Goal: Task Accomplishment & Management: Manage account settings

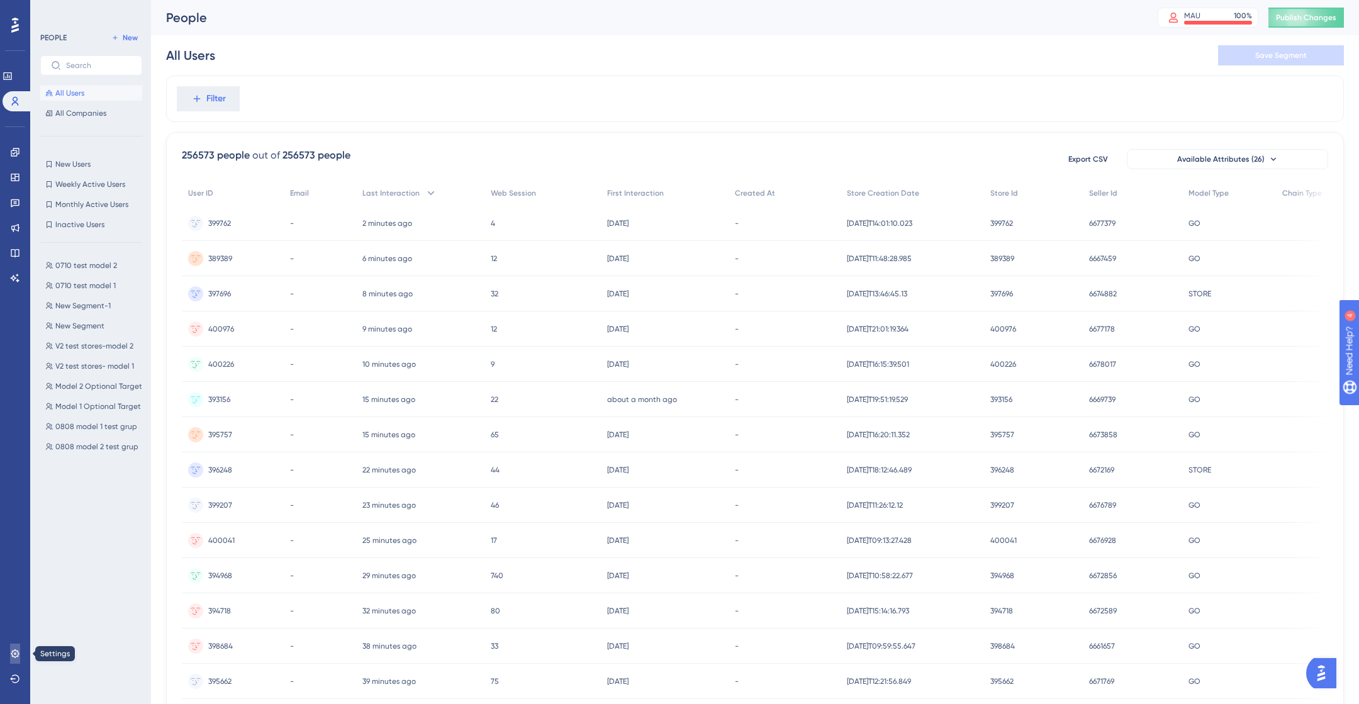
click at [15, 647] on link at bounding box center [15, 653] width 10 height 20
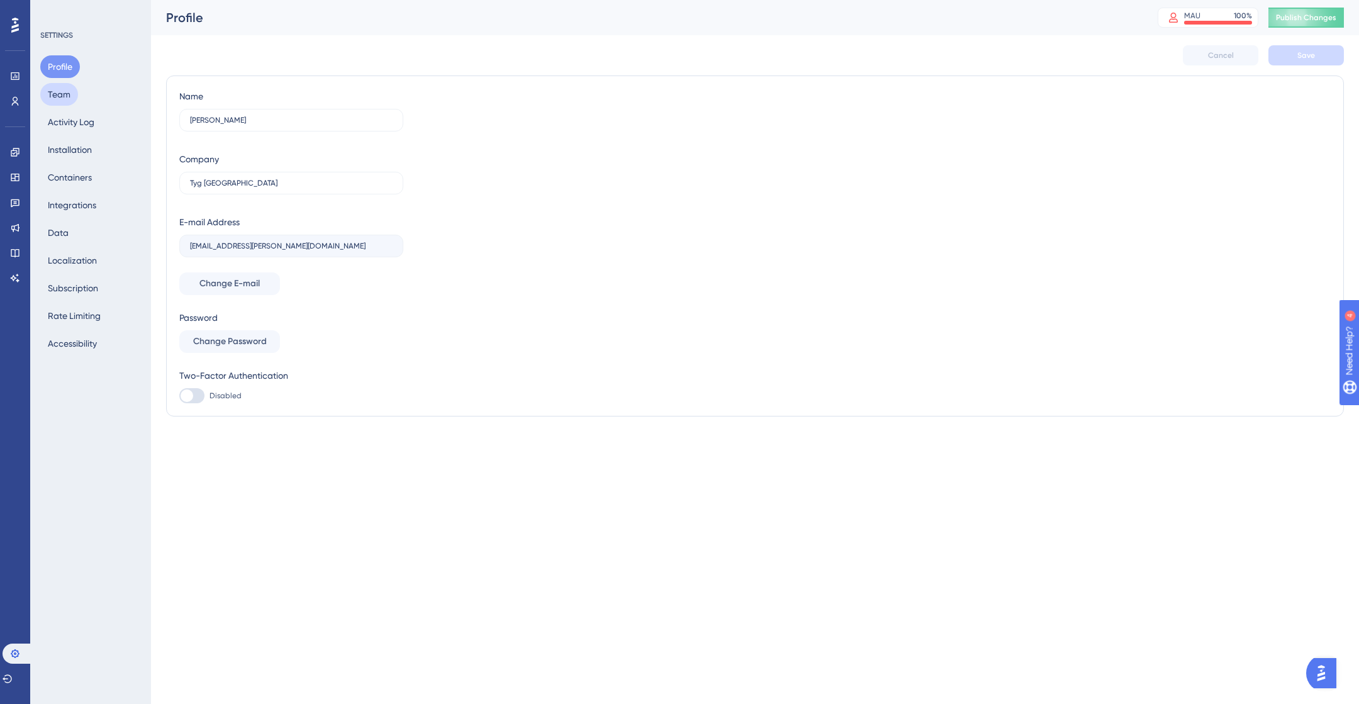
click at [74, 91] on button "Team" at bounding box center [59, 94] width 38 height 23
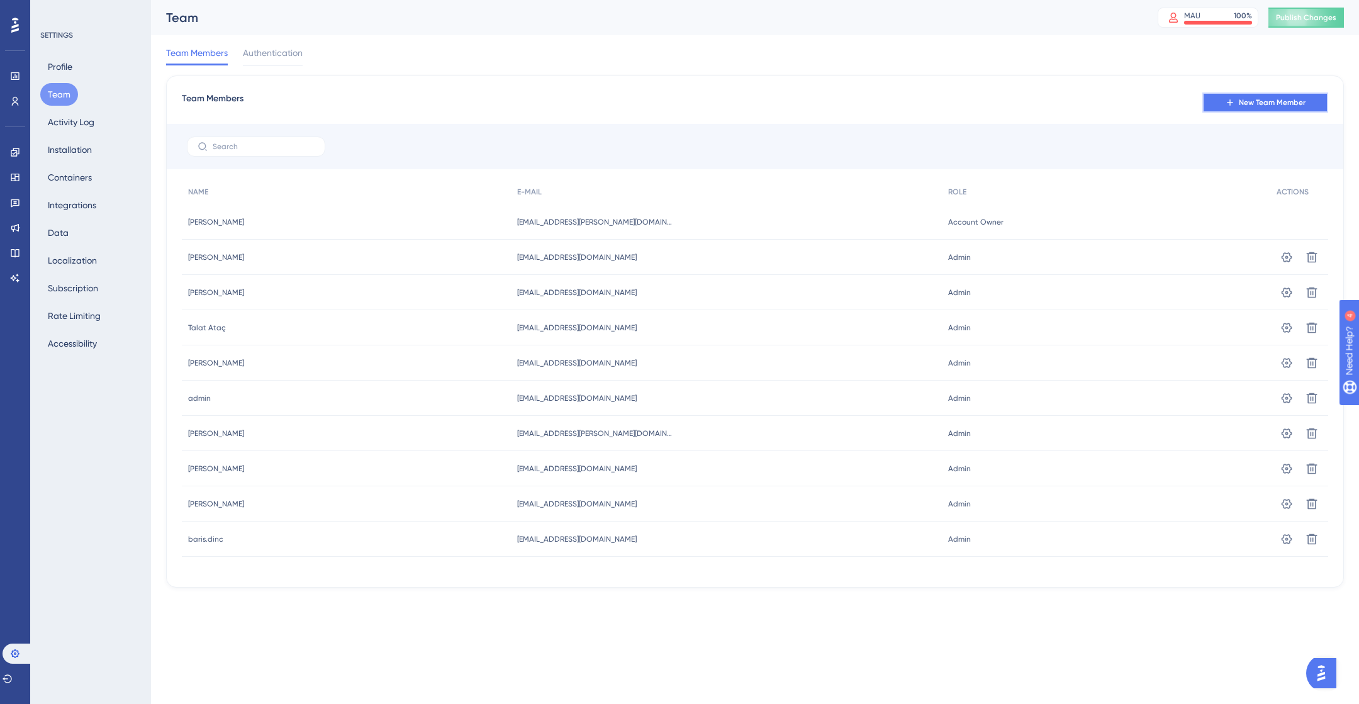
click at [1259, 93] on button "New Team Member" at bounding box center [1265, 102] width 126 height 20
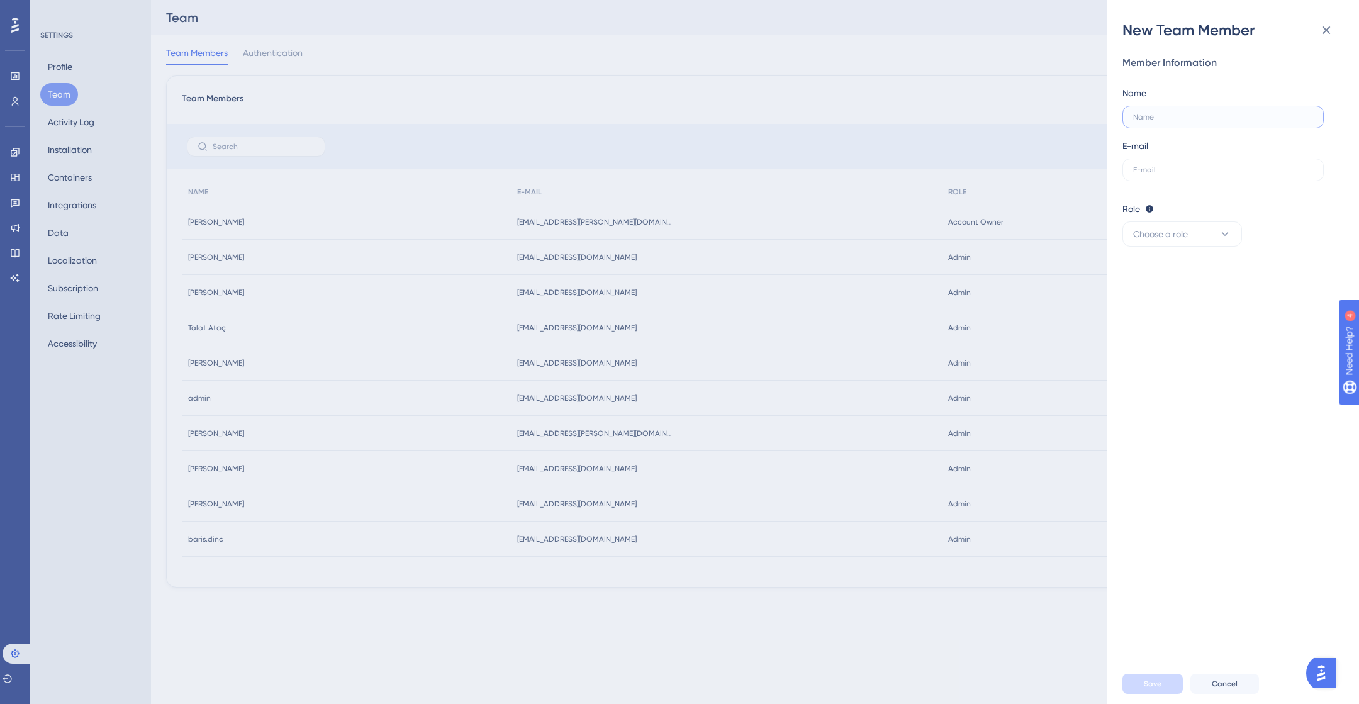
click at [1171, 120] on input "text" at bounding box center [1223, 117] width 180 height 9
type input "[PERSON_NAME]"
click at [1185, 175] on label at bounding box center [1222, 170] width 201 height 23
click at [1185, 174] on input "text" at bounding box center [1223, 169] width 180 height 9
click at [1185, 165] on input "text" at bounding box center [1223, 169] width 180 height 9
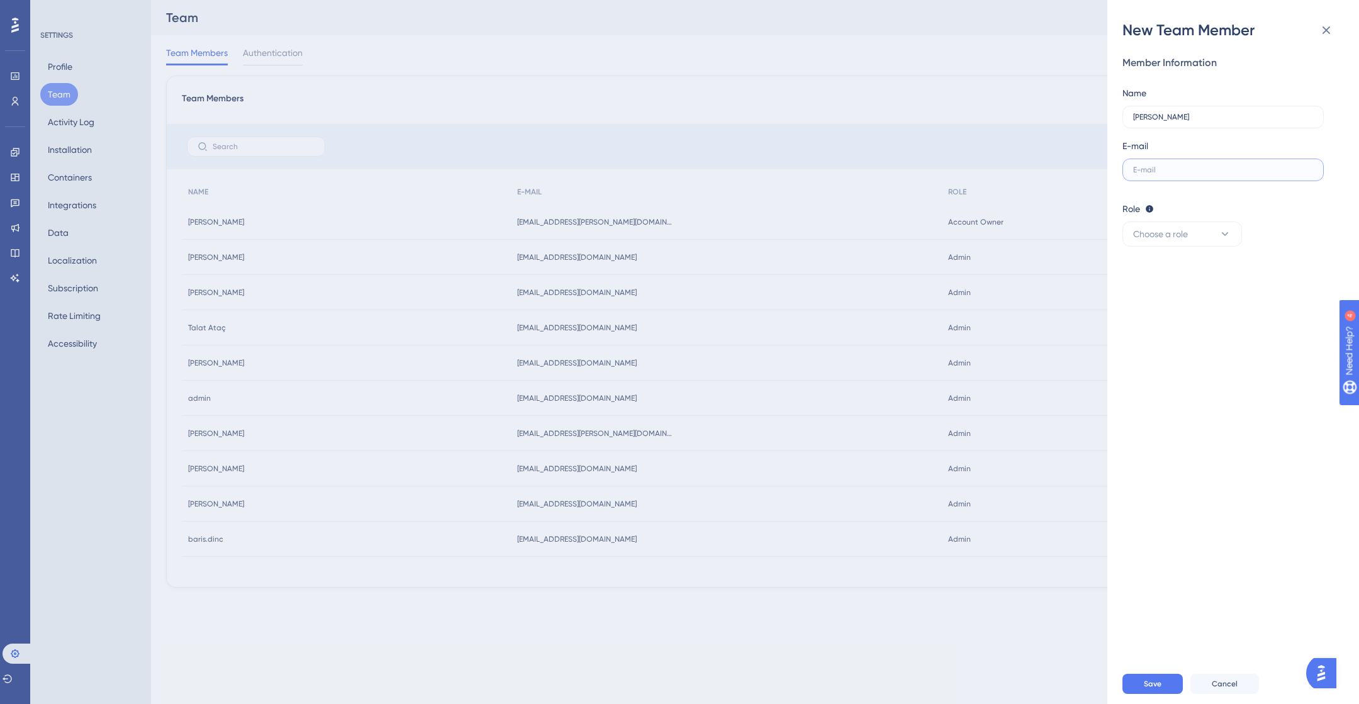
paste input "[EMAIL_ADDRESS][DOMAIN_NAME]"
type input "[EMAIL_ADDRESS][DOMAIN_NAME]"
click at [1184, 230] on span "Choose a role" at bounding box center [1160, 233] width 55 height 15
click at [1171, 277] on div "Admin Admin" at bounding box center [1181, 272] width 83 height 25
click at [1162, 684] on button "Save" at bounding box center [1152, 684] width 60 height 20
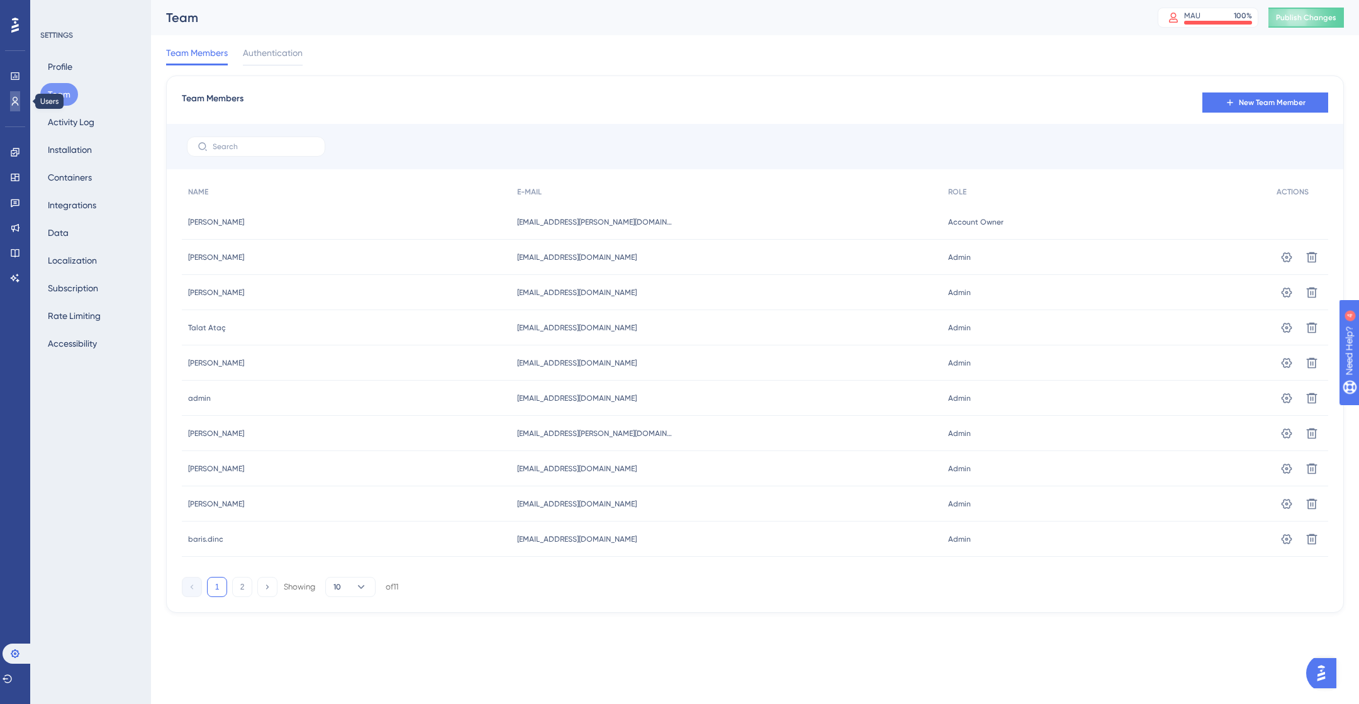
click at [11, 105] on icon at bounding box center [15, 101] width 10 height 10
click at [13, 103] on icon at bounding box center [15, 101] width 7 height 9
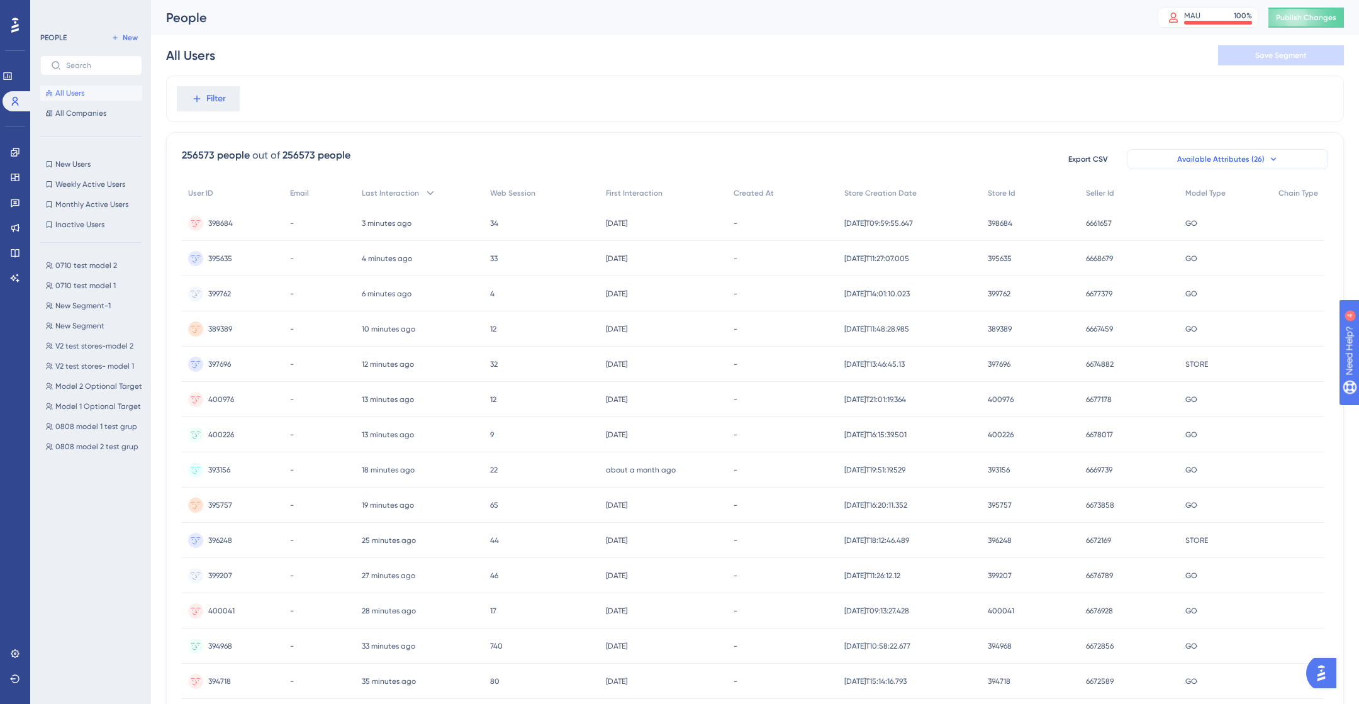
click at [1291, 156] on button "Available Attributes (26)" at bounding box center [1227, 159] width 201 height 20
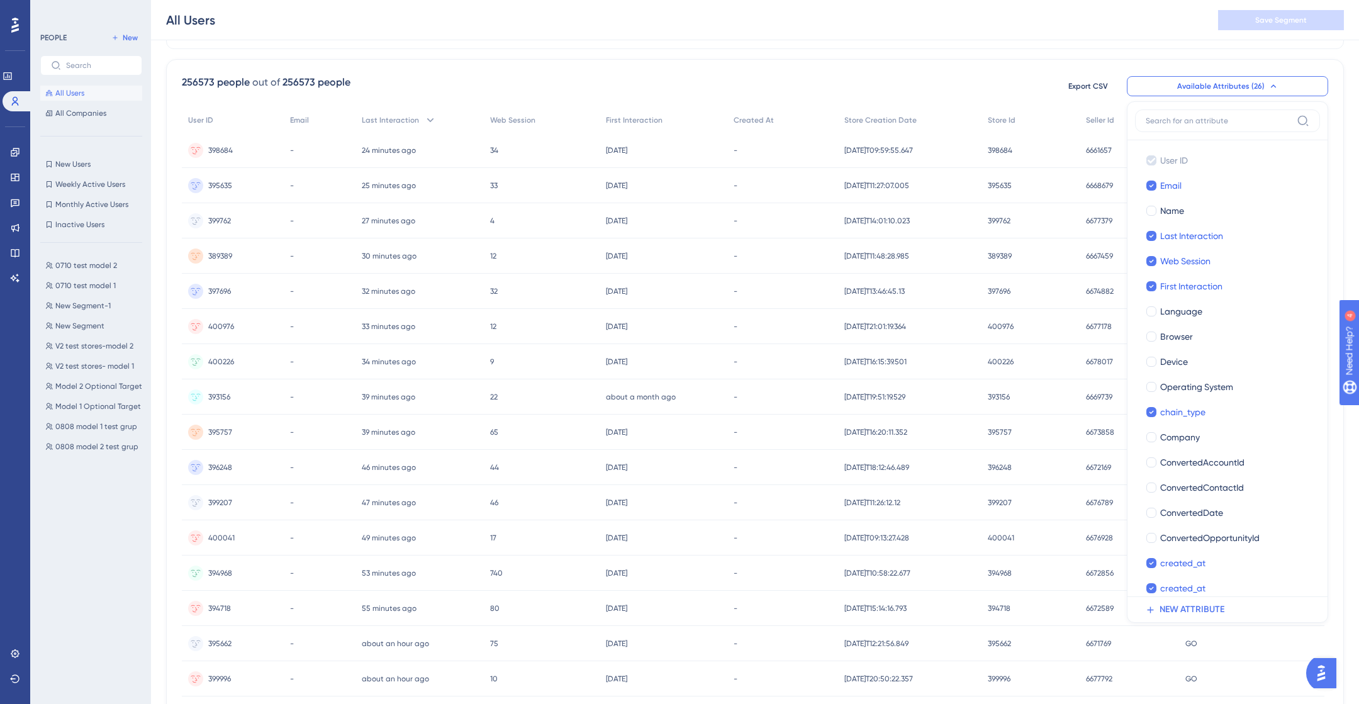
click at [1021, 66] on div "256573 people out of 256573 people Export CSV Available Attributes (26) User ID…" at bounding box center [754, 476] width 1177 height 834
